Goal: Task Accomplishment & Management: Complete application form

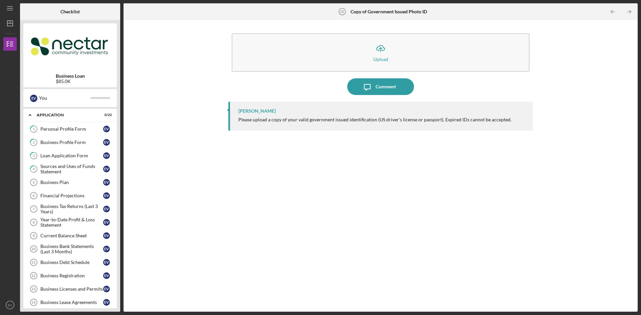
scroll to position [159, 0]
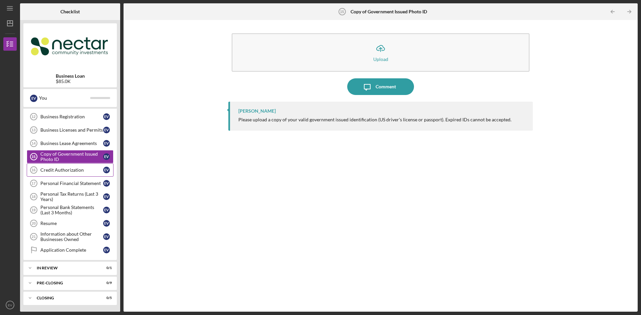
click at [50, 172] on div "Credit Authorization" at bounding box center [71, 170] width 63 height 5
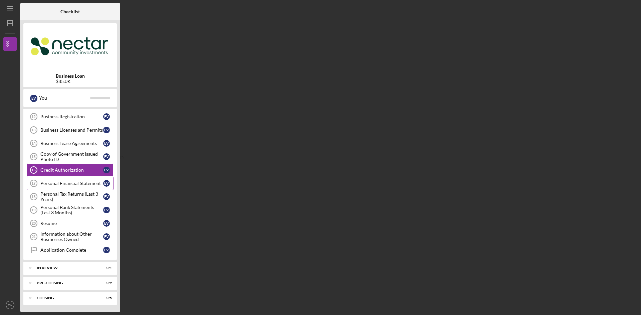
click at [54, 187] on link "Personal Financial Statement 17 Personal Financial Statement E V" at bounding box center [70, 183] width 87 height 13
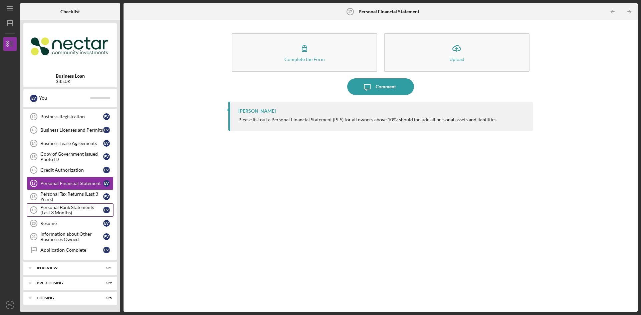
click at [67, 208] on div "Personal Bank Statements (Last 3 Months)" at bounding box center [71, 210] width 63 height 11
